Goal: Transaction & Acquisition: Purchase product/service

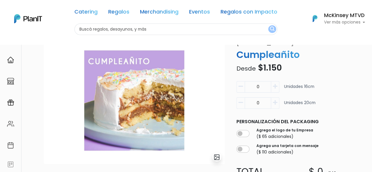
scroll to position [51, 0]
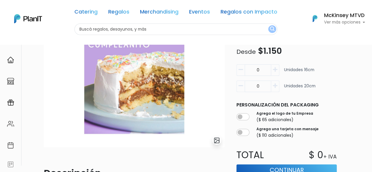
click at [278, 67] on button "button" at bounding box center [275, 69] width 8 height 11
type input "1"
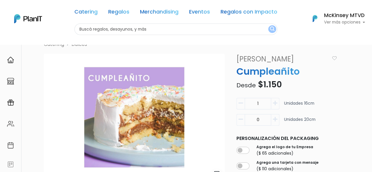
scroll to position [10, 0]
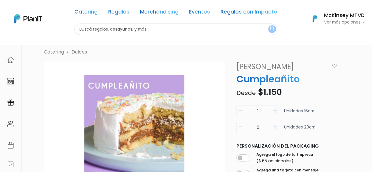
click at [171, 30] on input "text" at bounding box center [175, 29] width 203 height 11
type input "cumpleaños"
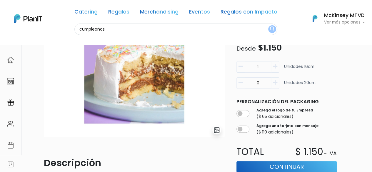
scroll to position [0, 0]
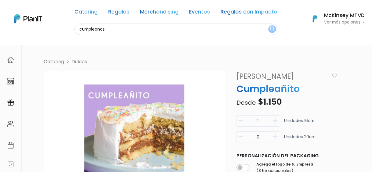
click at [268, 25] on button "submit" at bounding box center [272, 29] width 8 height 8
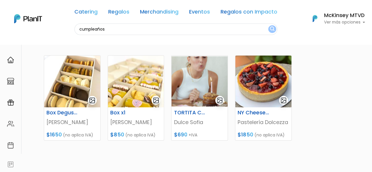
scroll to position [65, 0]
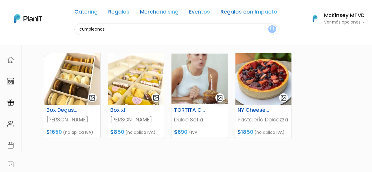
click at [372, 56] on html "Catering Regalos Merchandising Eventos Regalos con Impacto cumpleaños Catering …" at bounding box center [186, 21] width 372 height 172
drag, startPoint x: 116, startPoint y: 27, endPoint x: 0, endPoint y: -5, distance: 120.2
click at [0, 0] on html "Catering Regalos Merchandising Eventos Regalos con Impacto cumpleaños Catering …" at bounding box center [186, 21] width 372 height 172
type input "torta"
click at [268, 25] on button "submit" at bounding box center [272, 29] width 8 height 8
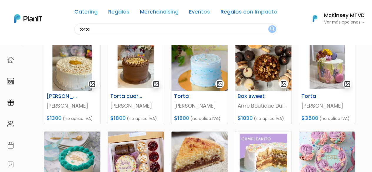
scroll to position [173, 0]
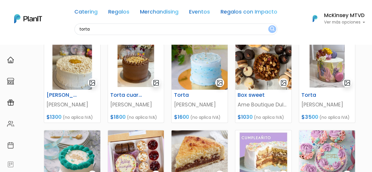
drag, startPoint x: 332, startPoint y: 44, endPoint x: 354, endPoint y: 42, distance: 21.8
click at [354, 42] on nav "Catering Regalos Merchandising Eventos Regalos con Impacto torta Catering Regal…" at bounding box center [186, 22] width 372 height 44
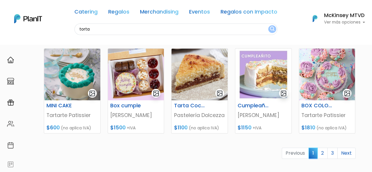
scroll to position [255, 0]
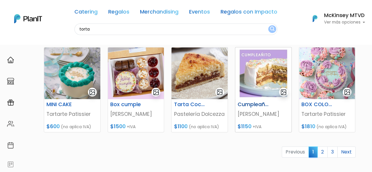
click at [272, 92] on img at bounding box center [263, 73] width 56 height 52
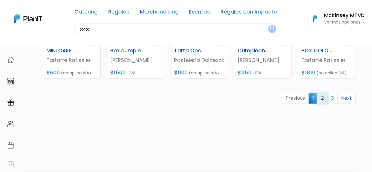
click at [322, 98] on link "2" at bounding box center [322, 98] width 10 height 11
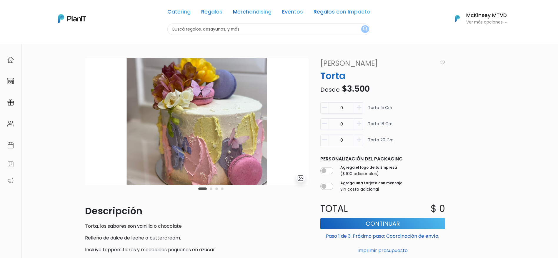
click at [362, 144] on button "button" at bounding box center [359, 140] width 8 height 11
type input "1"
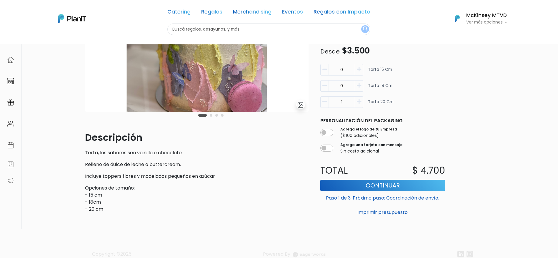
scroll to position [80, 0]
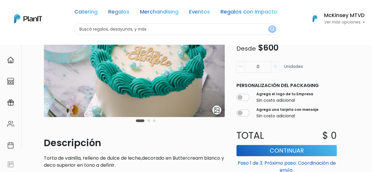
scroll to position [66, 0]
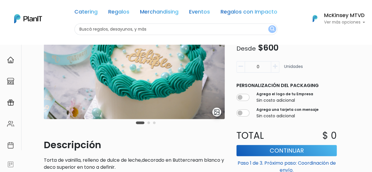
click at [148, 123] on button "Carousel Page 2" at bounding box center [148, 122] width 3 height 3
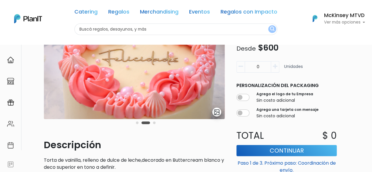
click at [156, 123] on div "Carousel Pagination" at bounding box center [145, 122] width 23 height 7
click at [153, 123] on button "Carousel Page 3" at bounding box center [154, 122] width 3 height 3
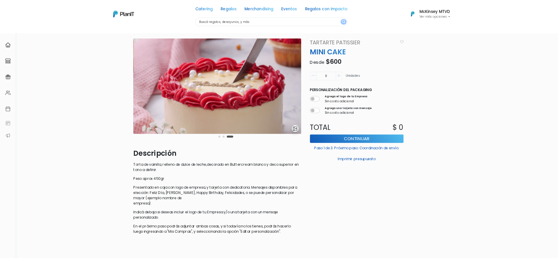
scroll to position [0, 0]
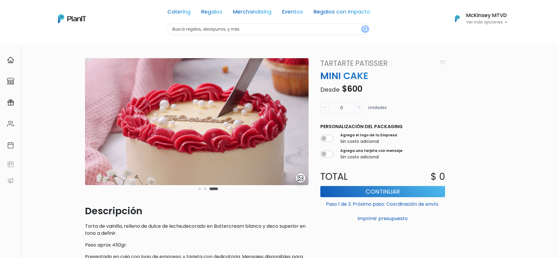
click at [357, 109] on icon "button" at bounding box center [359, 107] width 4 height 5
click at [319, 110] on div "2 Unidades" at bounding box center [383, 110] width 132 height 16
click at [325, 111] on button "button" at bounding box center [324, 107] width 8 height 11
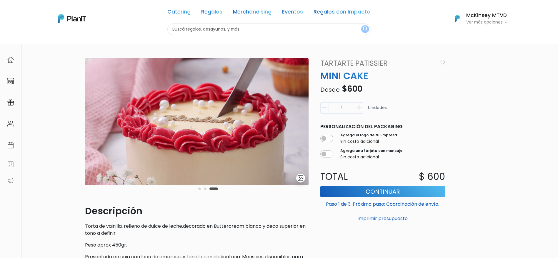
type input "0"
click at [325, 111] on button "button" at bounding box center [324, 107] width 8 height 11
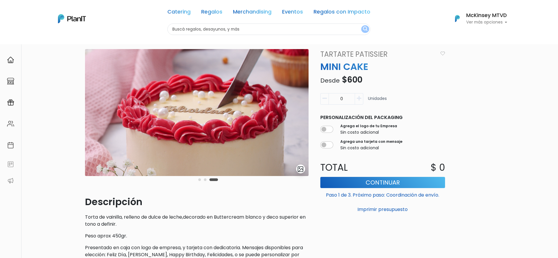
scroll to position [14, 0]
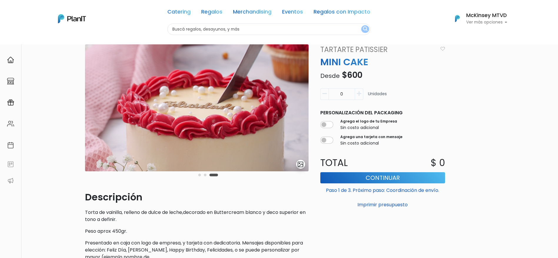
click at [197, 172] on div "Carousel Pagination" at bounding box center [208, 174] width 23 height 7
click at [205, 172] on button "Carousel Page 2" at bounding box center [205, 175] width 3 height 3
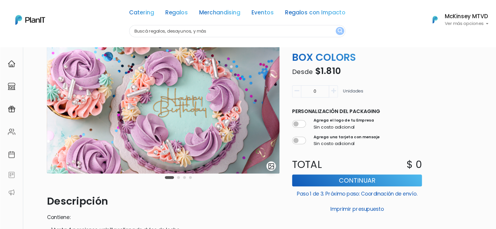
scroll to position [22, 0]
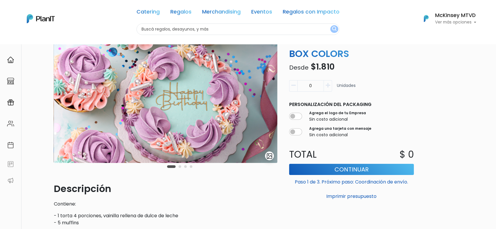
click at [325, 84] on icon "button" at bounding box center [327, 85] width 4 height 5
click at [295, 87] on icon "button" at bounding box center [293, 85] width 4 height 5
type input "0"
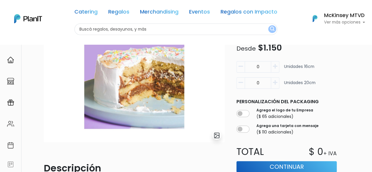
scroll to position [50, 0]
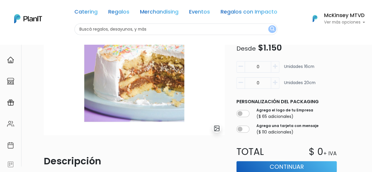
click at [272, 81] on button "button" at bounding box center [275, 82] width 8 height 11
type input "1"
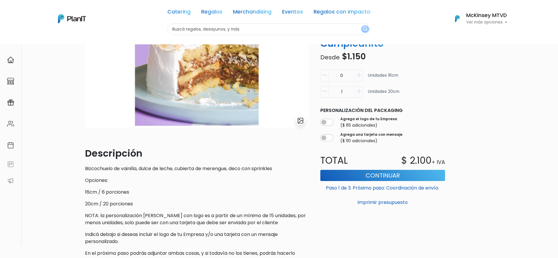
scroll to position [38, 0]
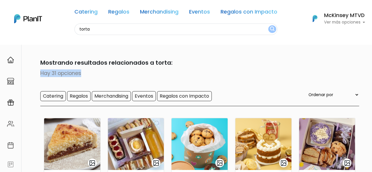
drag, startPoint x: 369, startPoint y: 56, endPoint x: 370, endPoint y: 69, distance: 13.5
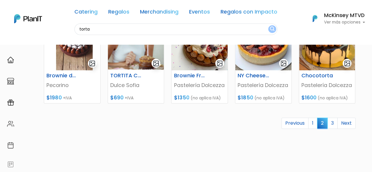
scroll to position [293, 0]
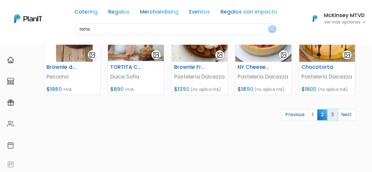
click at [333, 114] on link "3" at bounding box center [332, 114] width 10 height 11
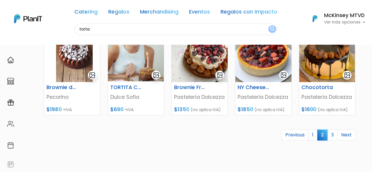
scroll to position [272, 0]
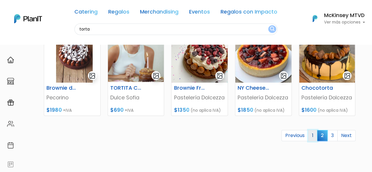
click at [314, 136] on link "1" at bounding box center [312, 135] width 9 height 11
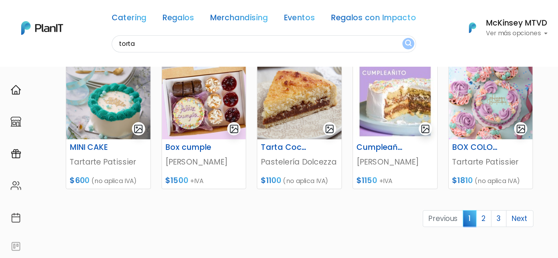
scroll to position [242, 0]
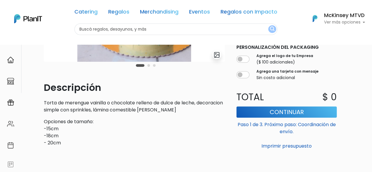
scroll to position [126, 0]
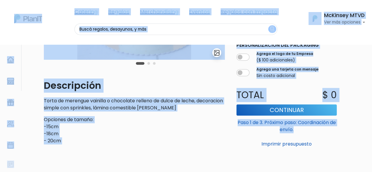
drag, startPoint x: 371, startPoint y: 118, endPoint x: 372, endPoint y: 88, distance: 30.9
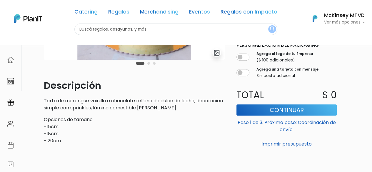
click at [365, 90] on div "slide 2 of 3 Descripción Torta de merengue vainilla o chocolate relleno de dulc…" at bounding box center [186, 66] width 372 height 294
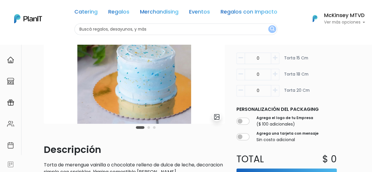
scroll to position [50, 0]
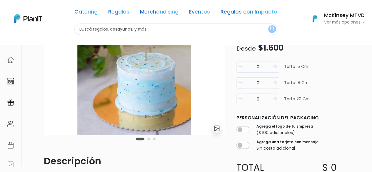
click at [276, 101] on button "button" at bounding box center [275, 98] width 8 height 11
type input "1"
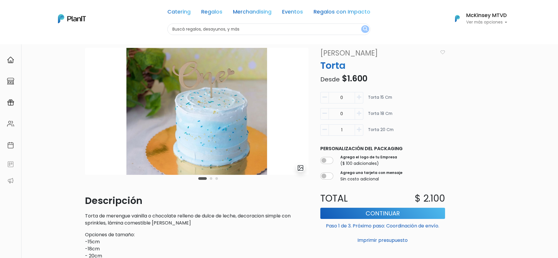
scroll to position [11, 0]
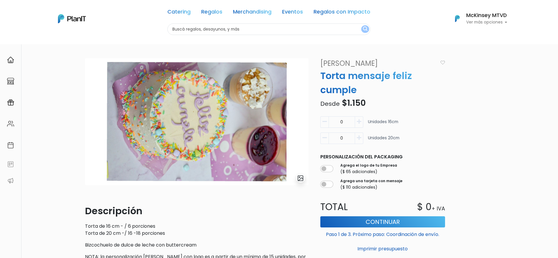
click at [357, 139] on icon "button" at bounding box center [359, 137] width 4 height 5
type input "1"
click at [334, 65] on link "[PERSON_NAME]" at bounding box center [377, 63] width 121 height 11
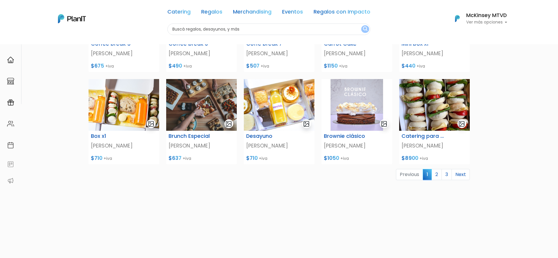
scroll to position [199, 0]
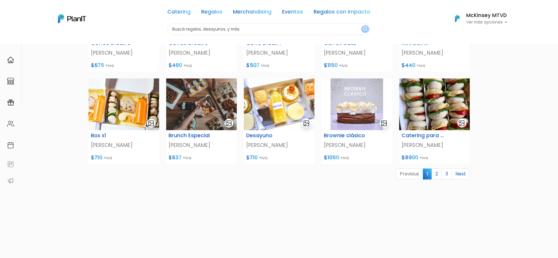
click at [435, 176] on link "2" at bounding box center [436, 173] width 10 height 11
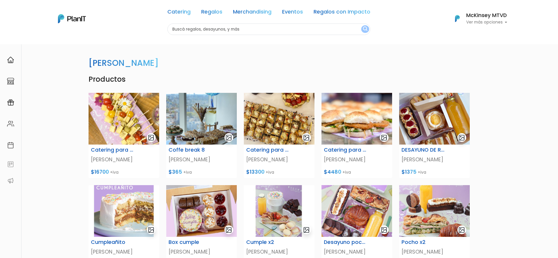
click at [557, 61] on html "Catering Regalos Merchandising Eventos Regalos con Impacto Catering Regalos Mer…" at bounding box center [279, 129] width 558 height 258
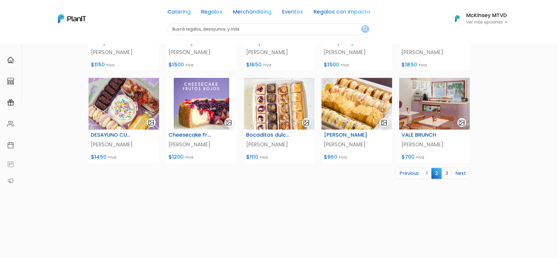
scroll to position [201, 0]
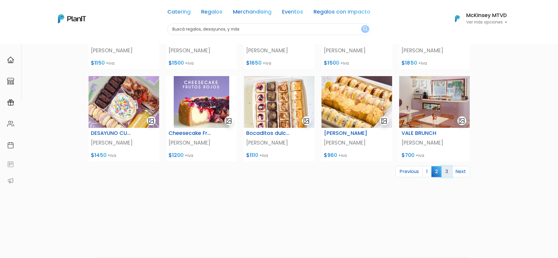
click at [446, 175] on link "3" at bounding box center [446, 171] width 10 height 11
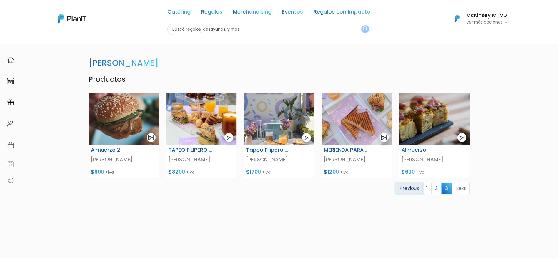
click at [422, 187] on link "Previous" at bounding box center [408, 188] width 27 height 11
click at [255, 29] on input "text" at bounding box center [268, 29] width 203 height 11
type input "torta"
click at [361, 25] on button "submit" at bounding box center [365, 29] width 8 height 8
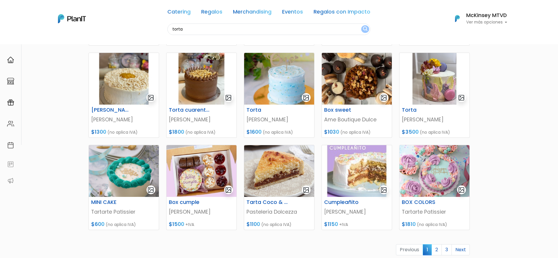
scroll to position [159, 0]
